Goal: Task Accomplishment & Management: Use online tool/utility

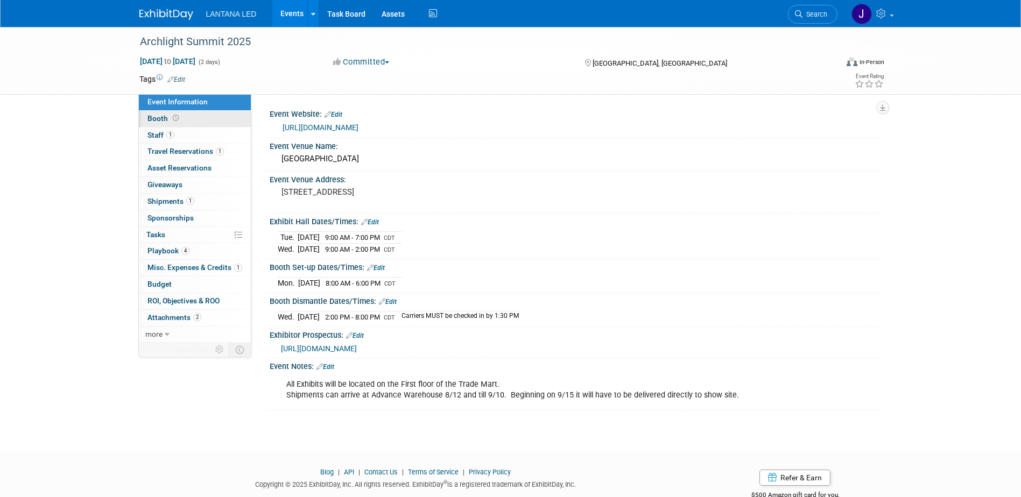
click at [161, 118] on span "Booth" at bounding box center [163, 118] width 33 height 9
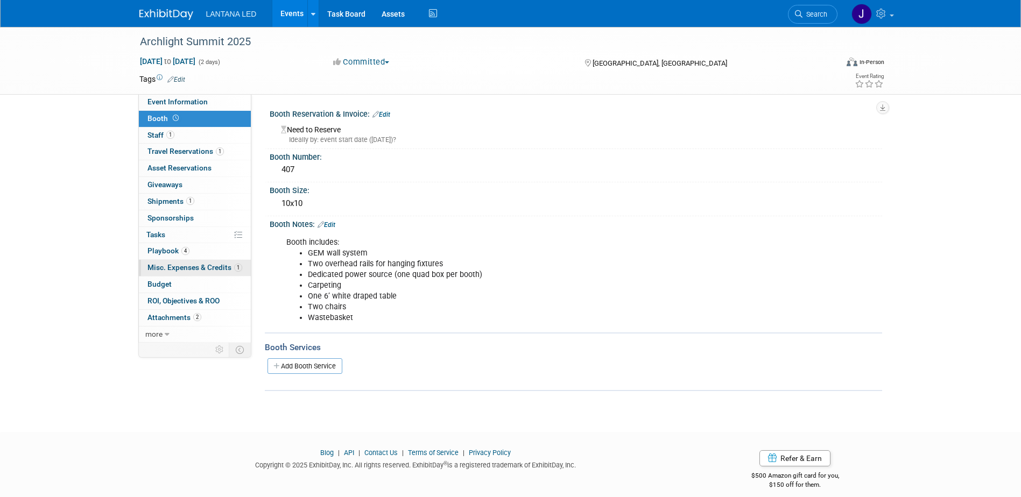
click at [172, 266] on span "Misc. Expenses & Credits 1" at bounding box center [194, 267] width 95 height 9
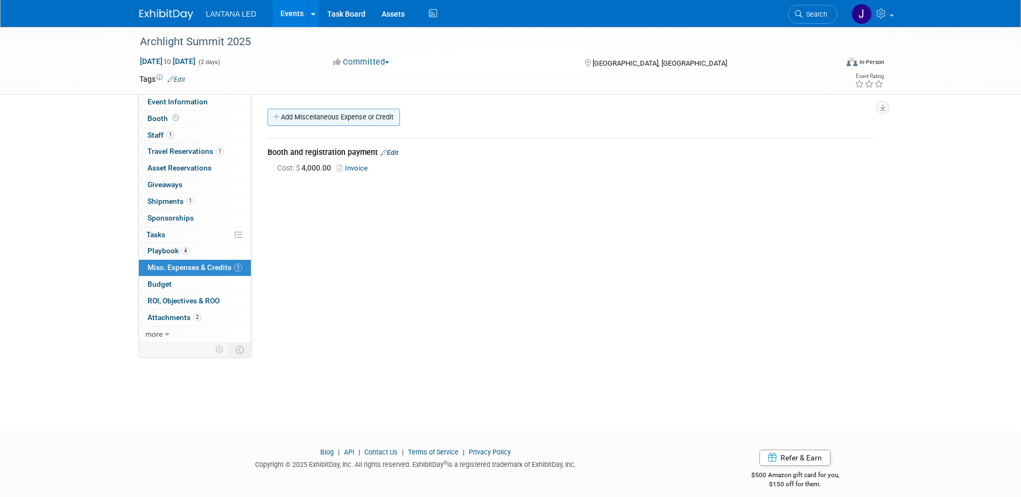
click at [308, 117] on link "Add Miscellaneous Expense or Credit" at bounding box center [333, 117] width 132 height 17
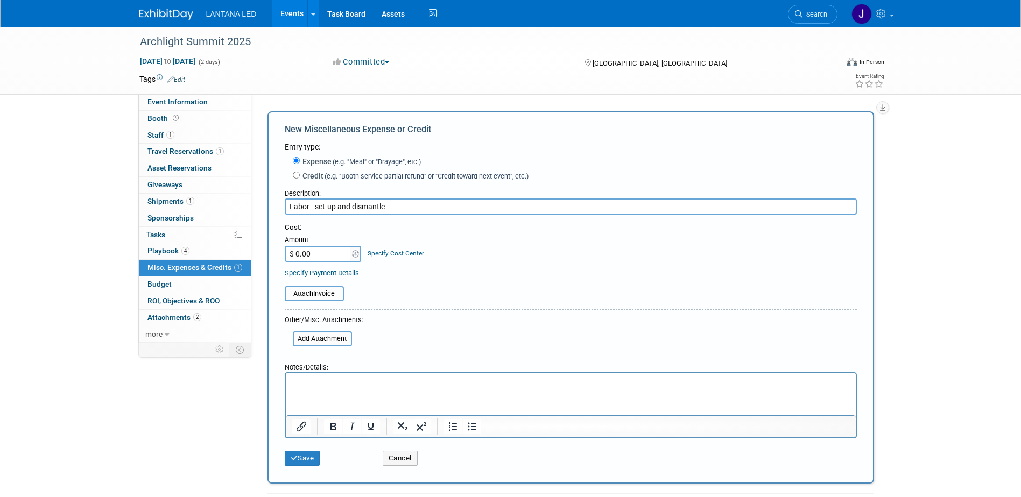
type input "Labor - set-up and dismantle"
click at [319, 256] on input "$ 0.00" at bounding box center [318, 254] width 67 height 16
type input "$ 940.15"
click at [386, 256] on link "Specify Cost Center" at bounding box center [396, 254] width 56 height 8
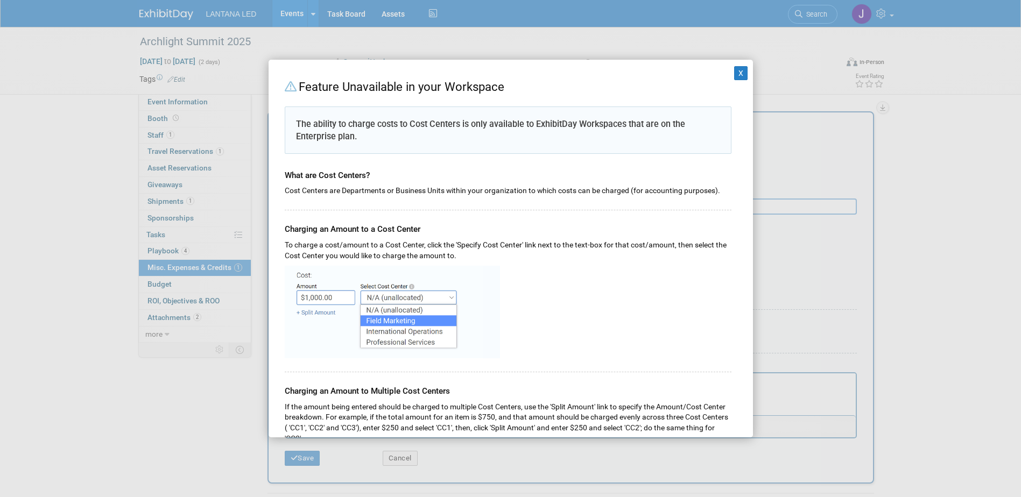
click at [513, 317] on div at bounding box center [508, 310] width 447 height 97
click at [734, 74] on button "X" at bounding box center [741, 73] width 14 height 14
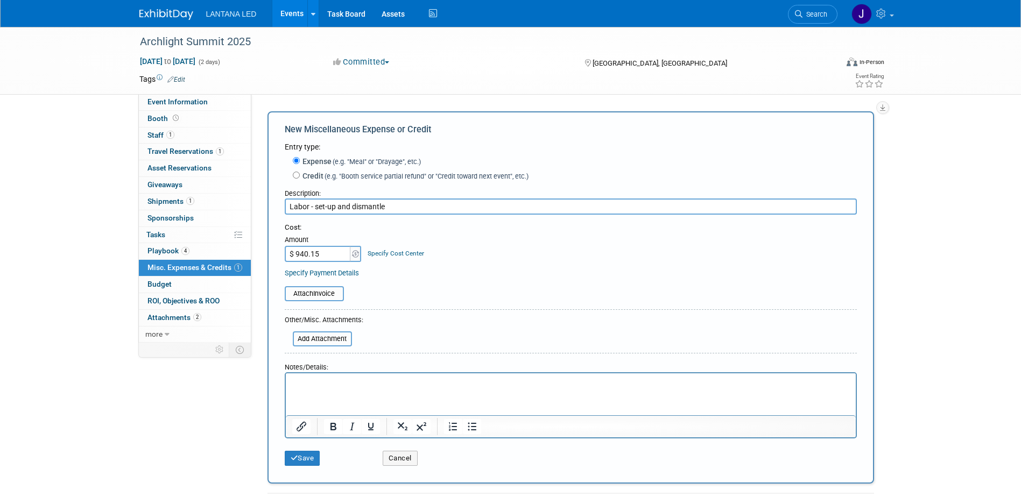
click at [305, 383] on p "Rich Text Area. Press ALT-0 for help." at bounding box center [570, 383] width 557 height 11
click at [316, 291] on input "file" at bounding box center [279, 293] width 128 height 13
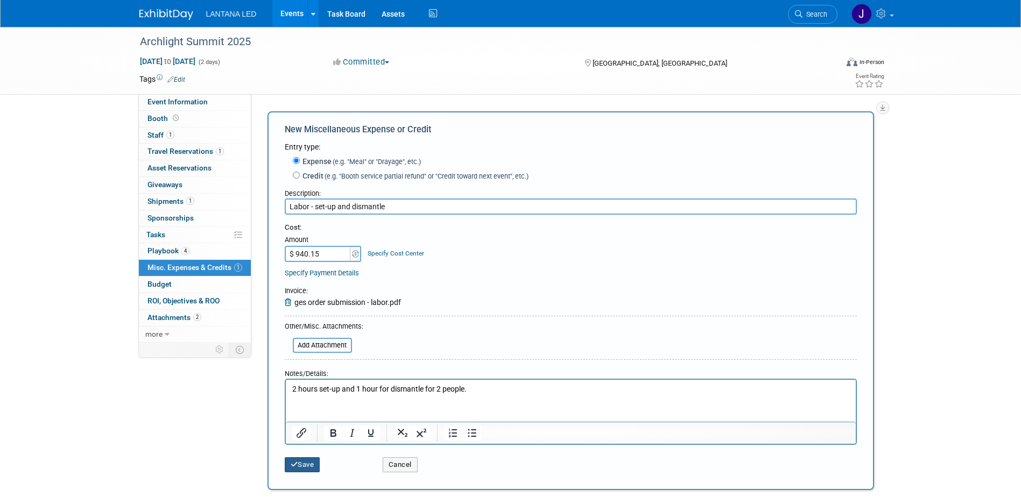
click at [305, 464] on button "Save" at bounding box center [303, 464] width 36 height 15
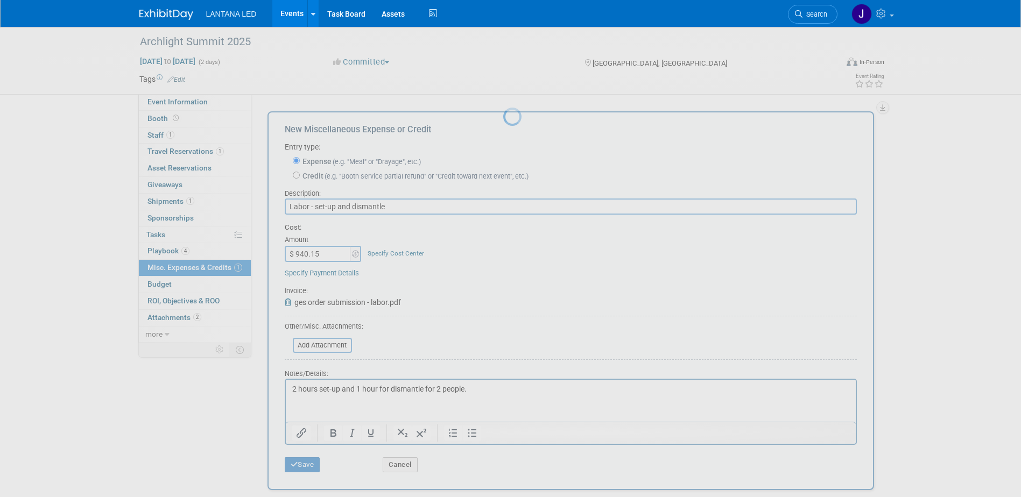
scroll to position [10, 0]
